Goal: Information Seeking & Learning: Learn about a topic

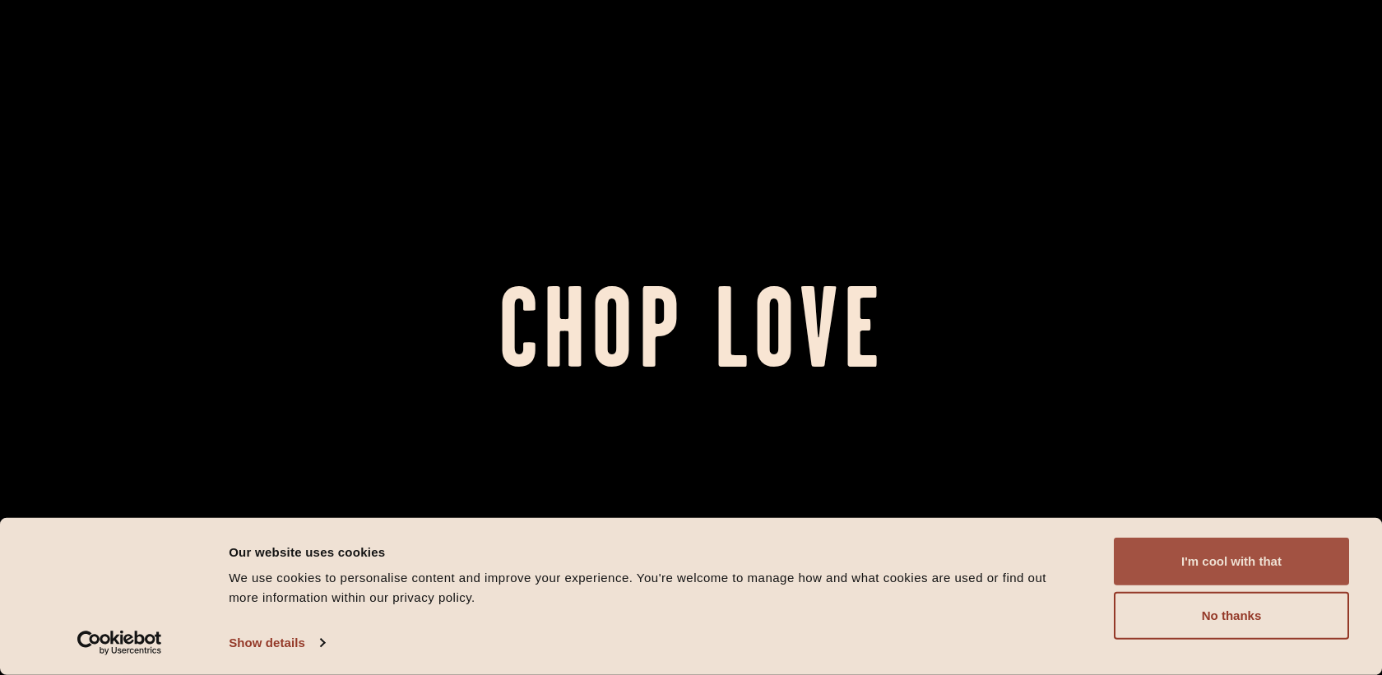
click at [1146, 558] on button "I'm cool with that" at bounding box center [1230, 562] width 235 height 48
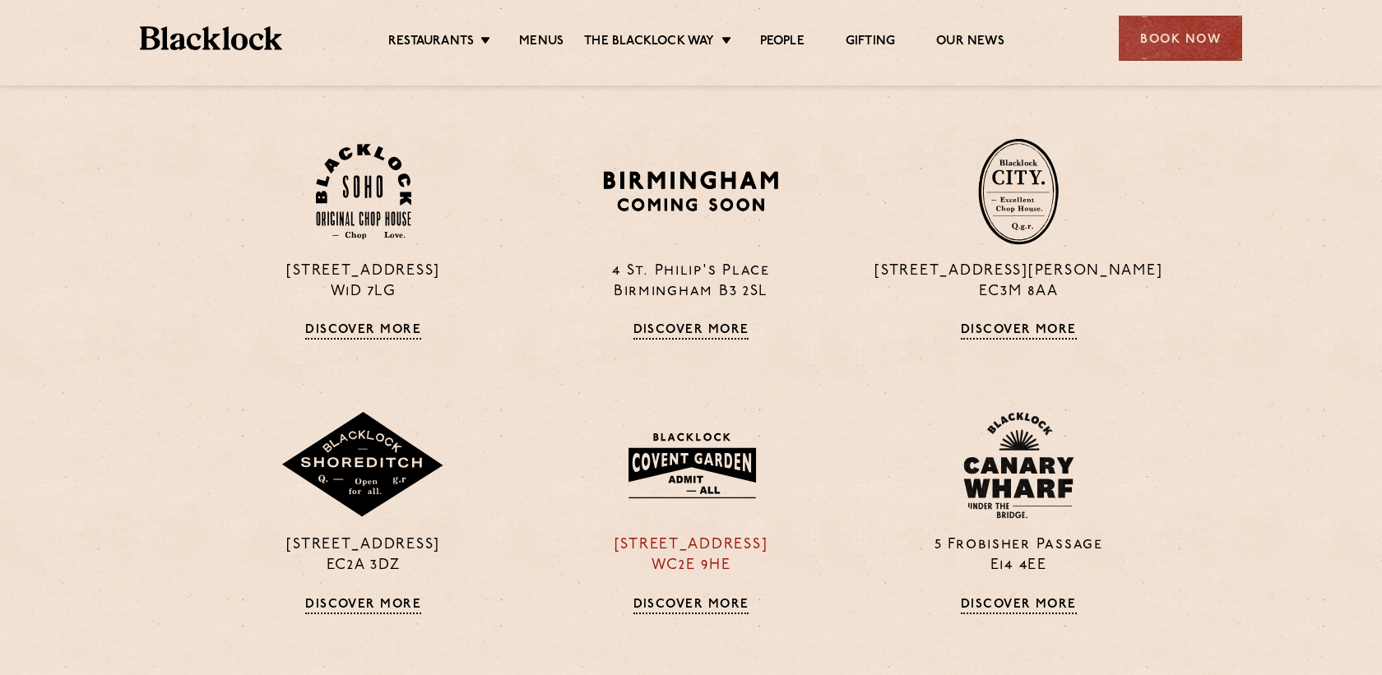
scroll to position [1208, 0]
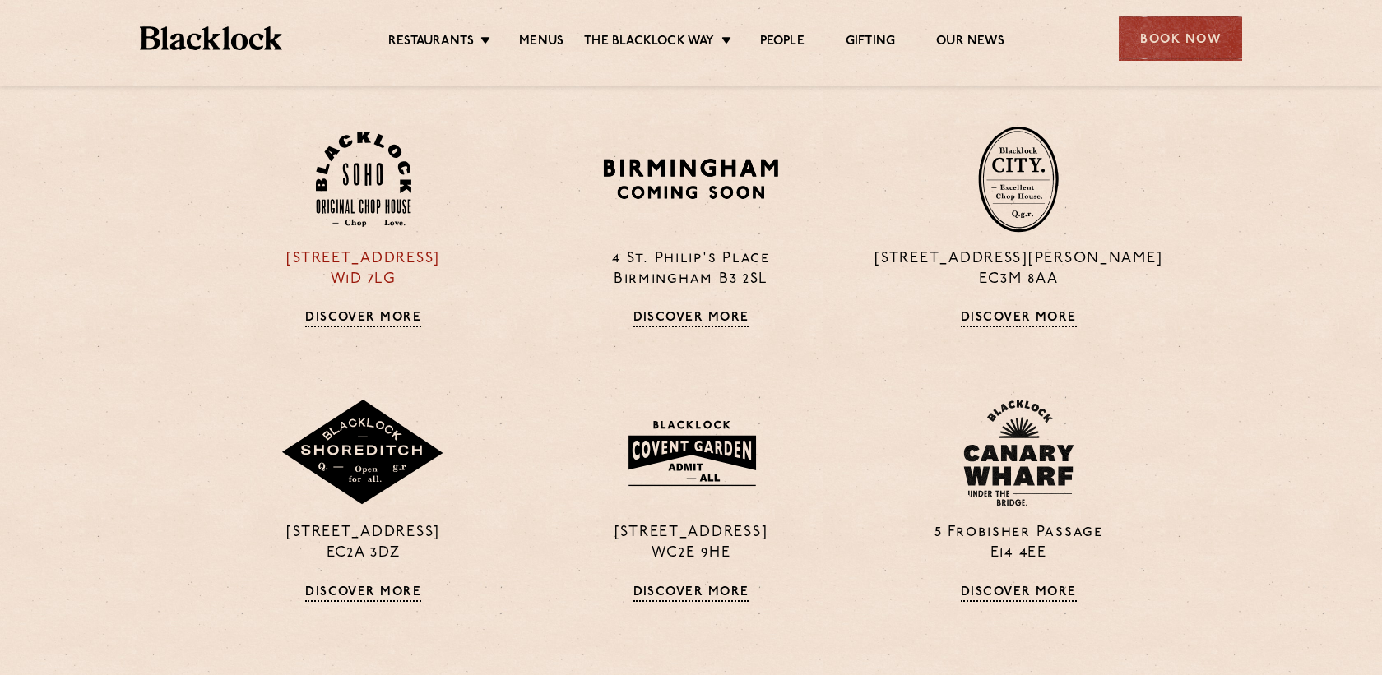
click at [369, 200] on img at bounding box center [363, 180] width 95 height 96
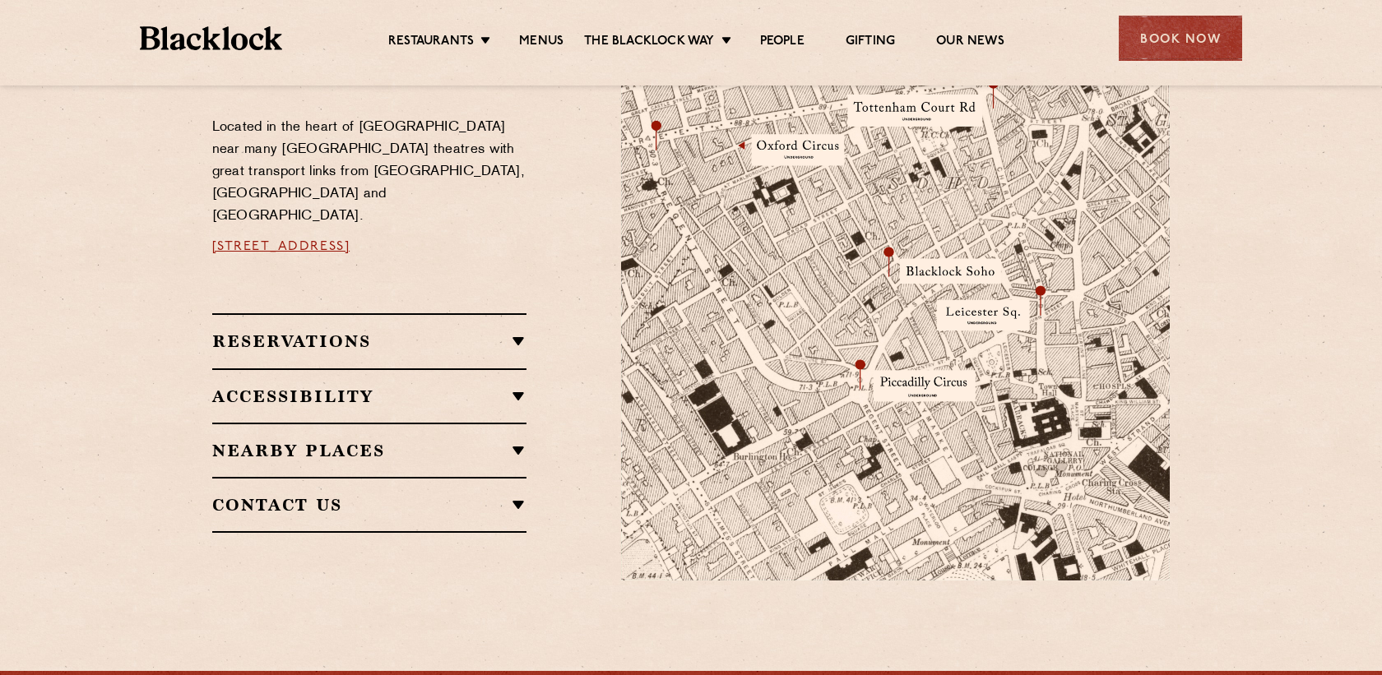
scroll to position [932, 0]
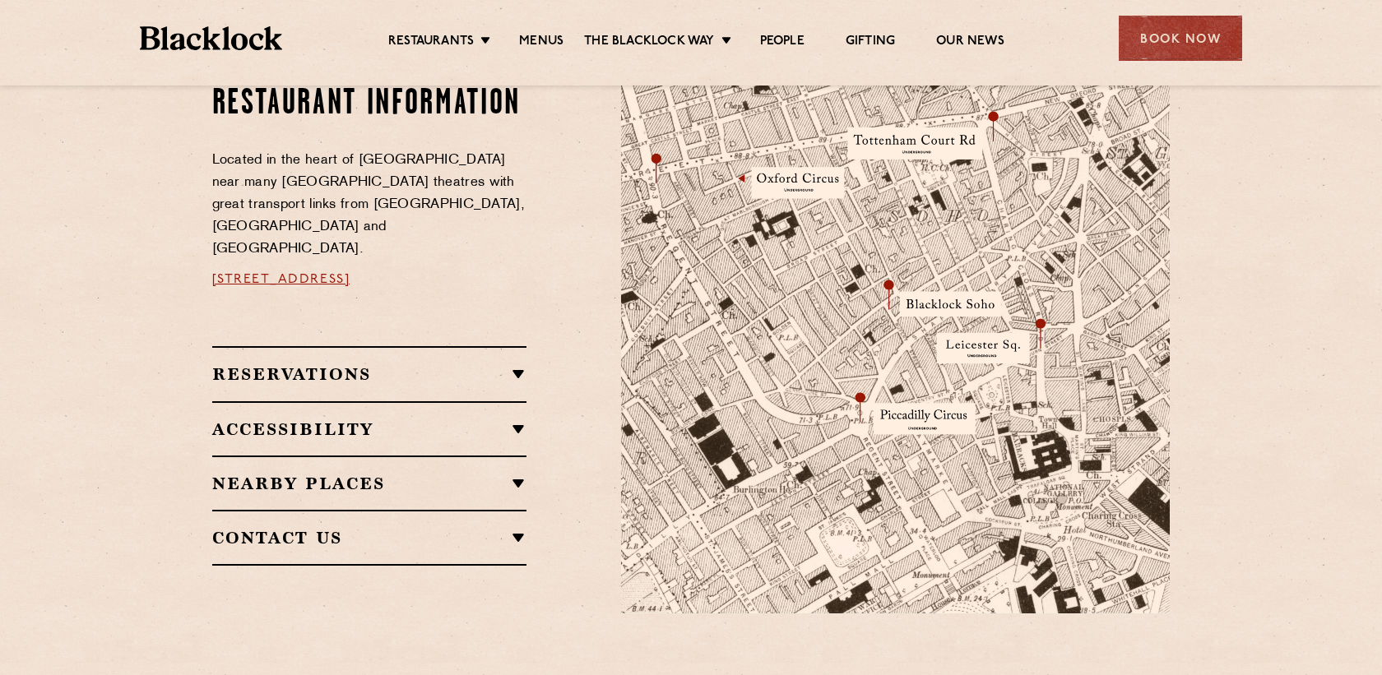
click at [510, 346] on div "Reservations RESERVATIONS We take reservations in [GEOGRAPHIC_DATA] whilst alwa…" at bounding box center [369, 373] width 315 height 54
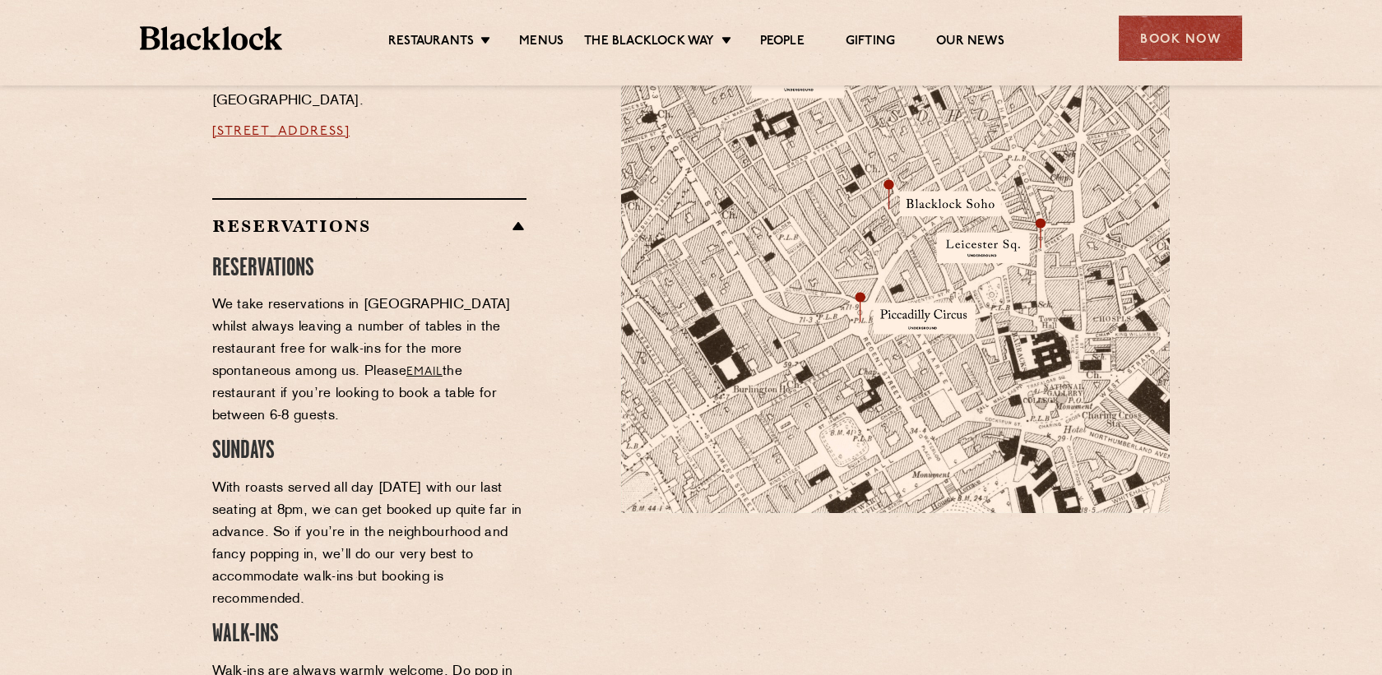
scroll to position [1066, 0]
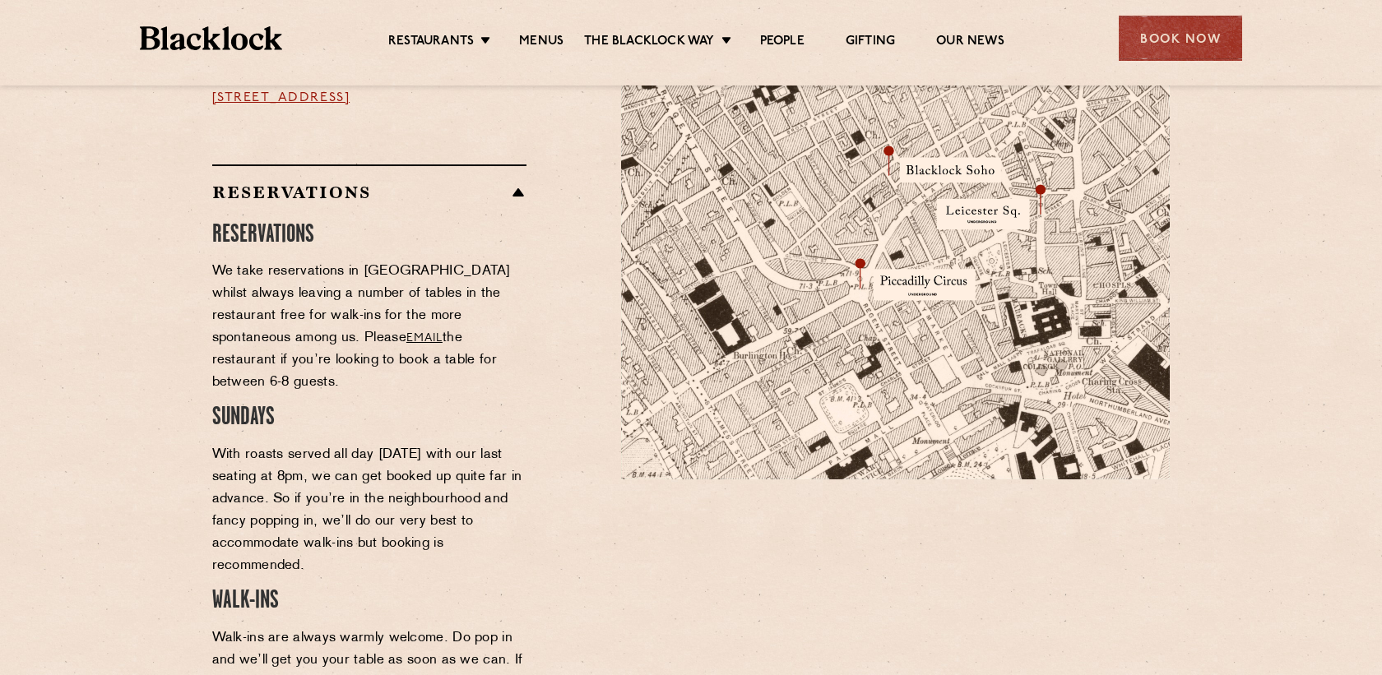
click at [545, 32] on ul "Restaurants [GEOGRAPHIC_DATA] [GEOGRAPHIC_DATA] [GEOGRAPHIC_DATA] [GEOGRAPHIC_D…" at bounding box center [696, 38] width 828 height 26
click at [548, 37] on link "Menus" at bounding box center [541, 43] width 44 height 18
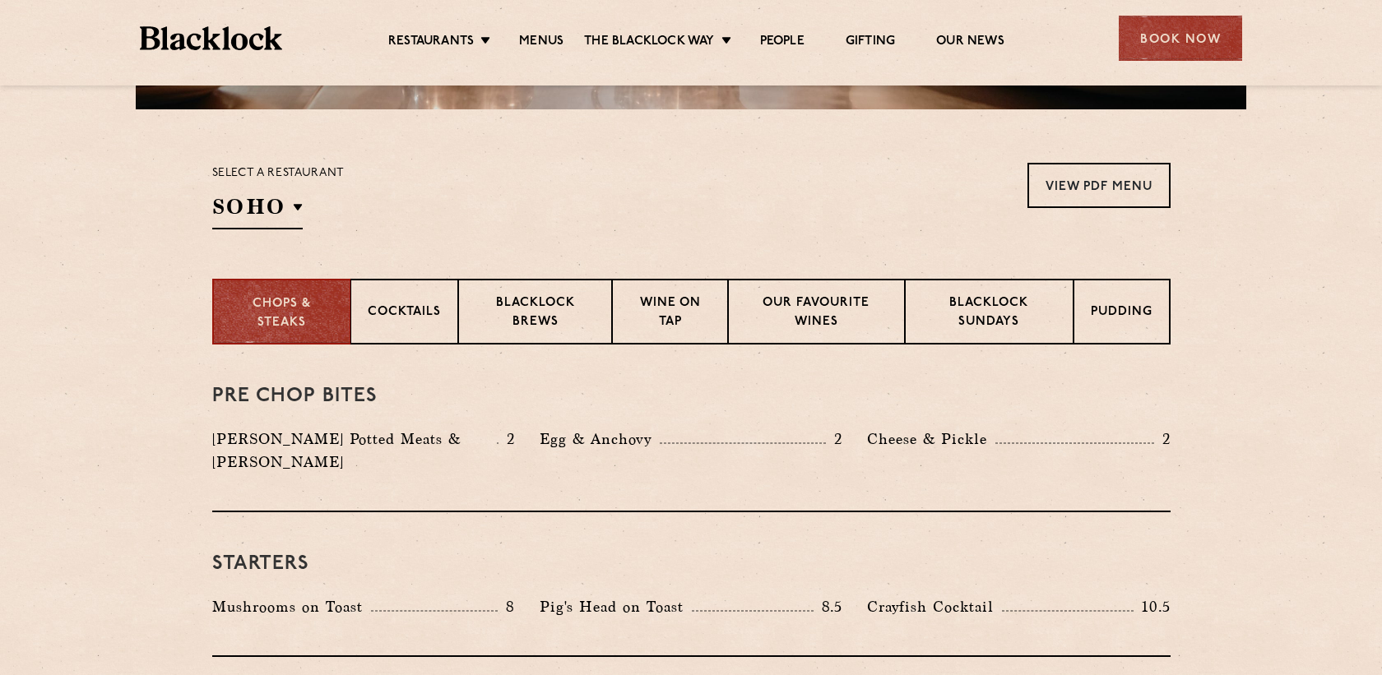
scroll to position [645, 0]
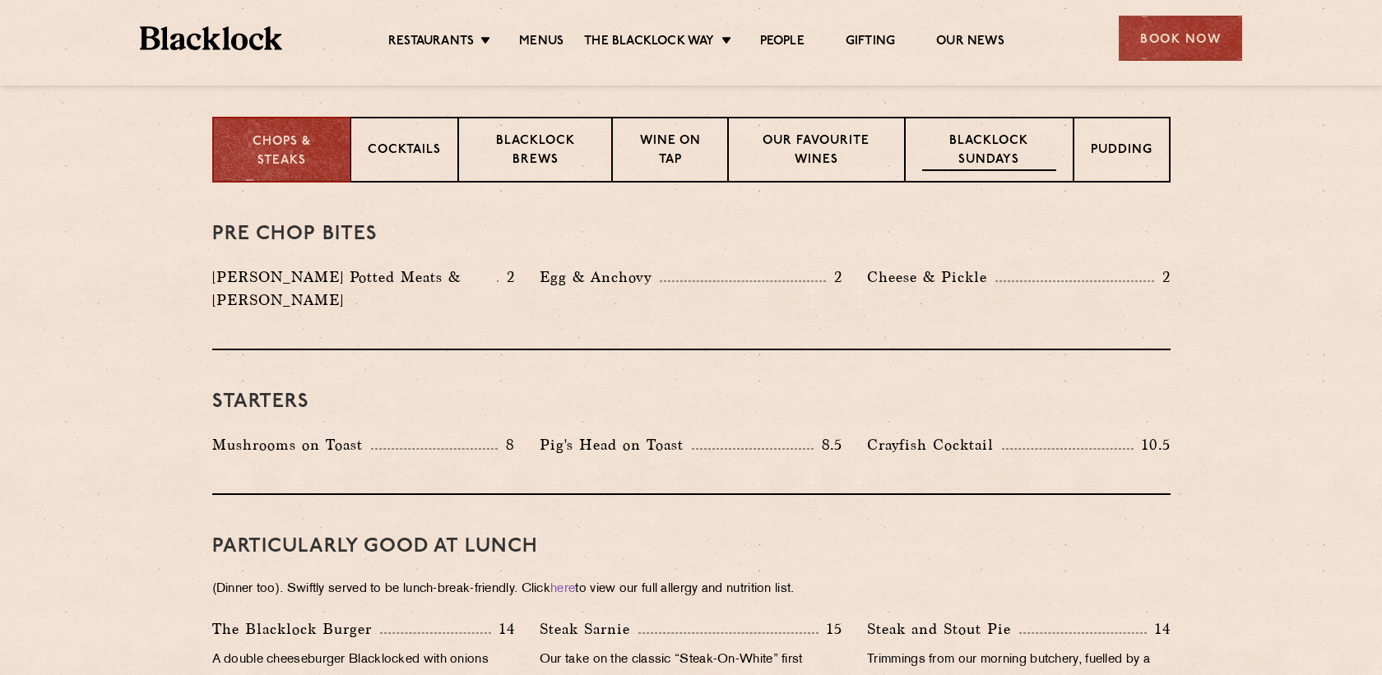
click at [1044, 140] on p "Blacklock Sundays" at bounding box center [988, 151] width 133 height 39
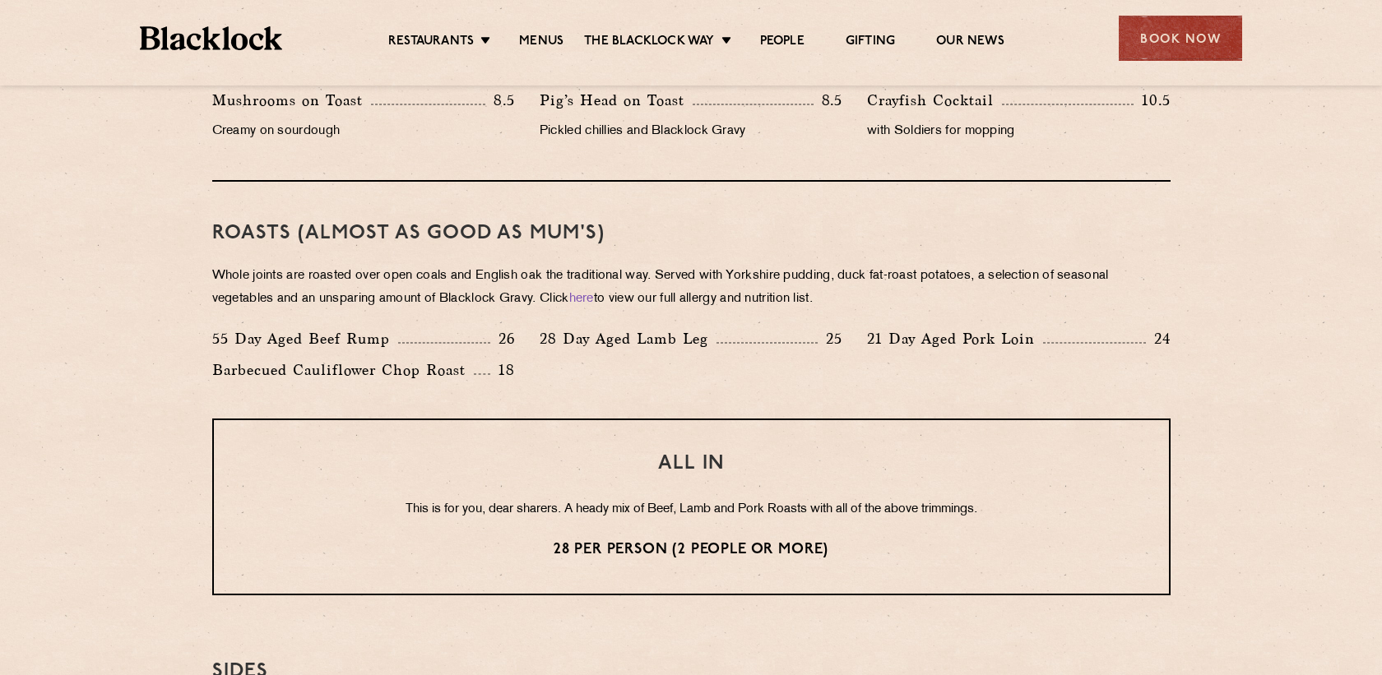
scroll to position [1079, 0]
